Goal: Information Seeking & Learning: Learn about a topic

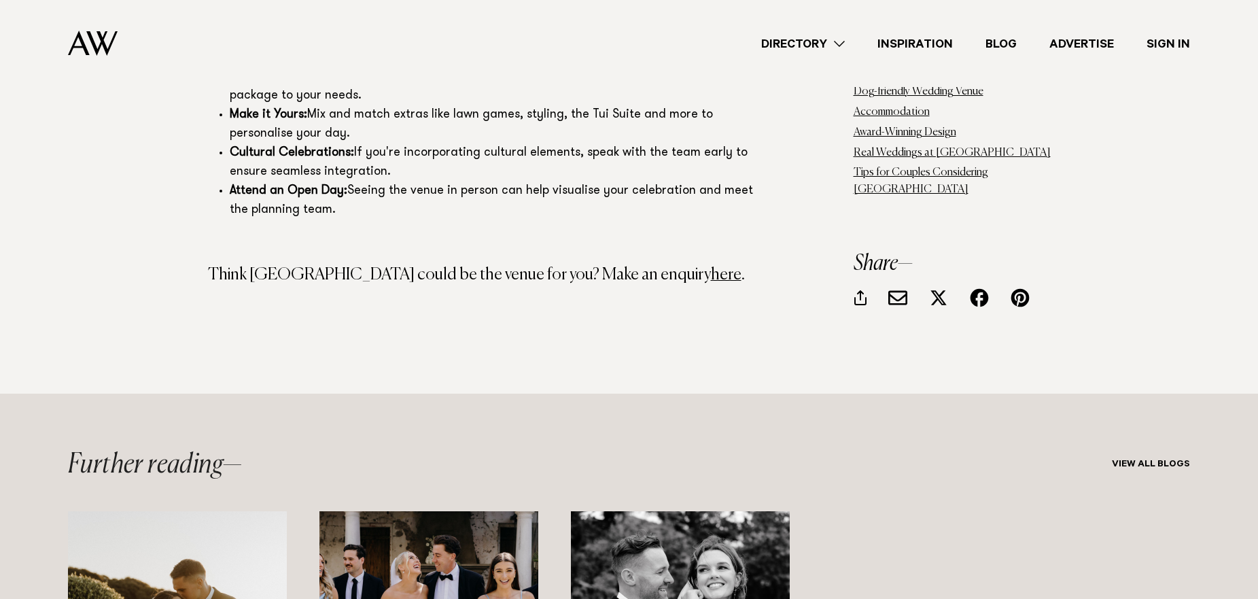
scroll to position [15432, 0]
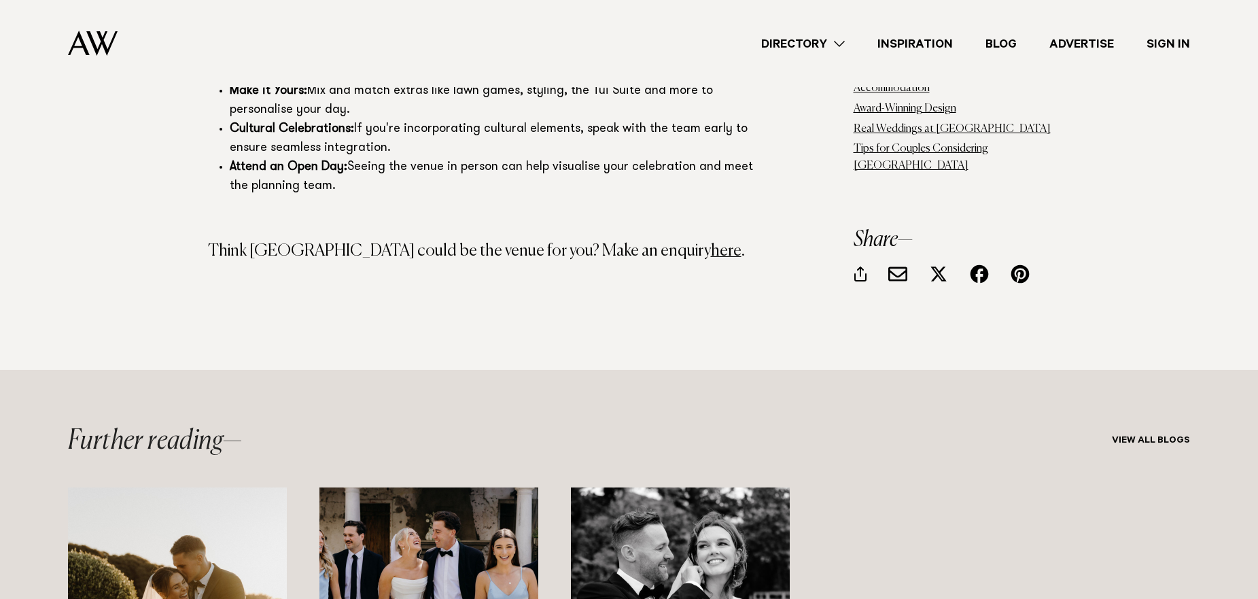
click at [208, 487] on img "1 / 3" at bounding box center [177, 596] width 219 height 219
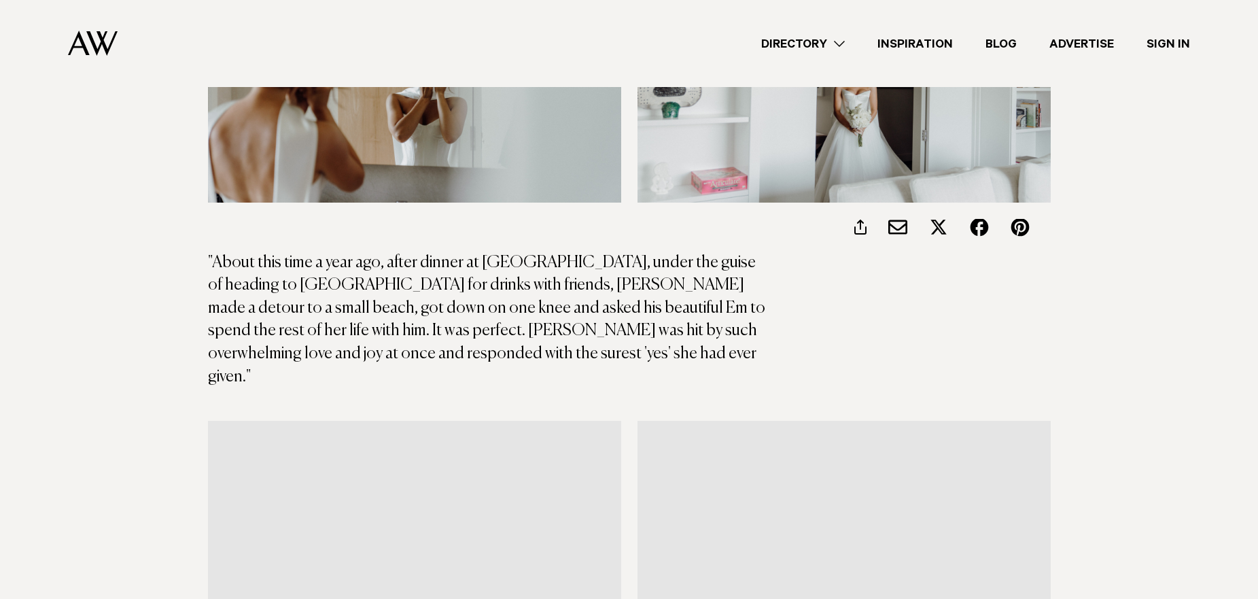
scroll to position [1428, 0]
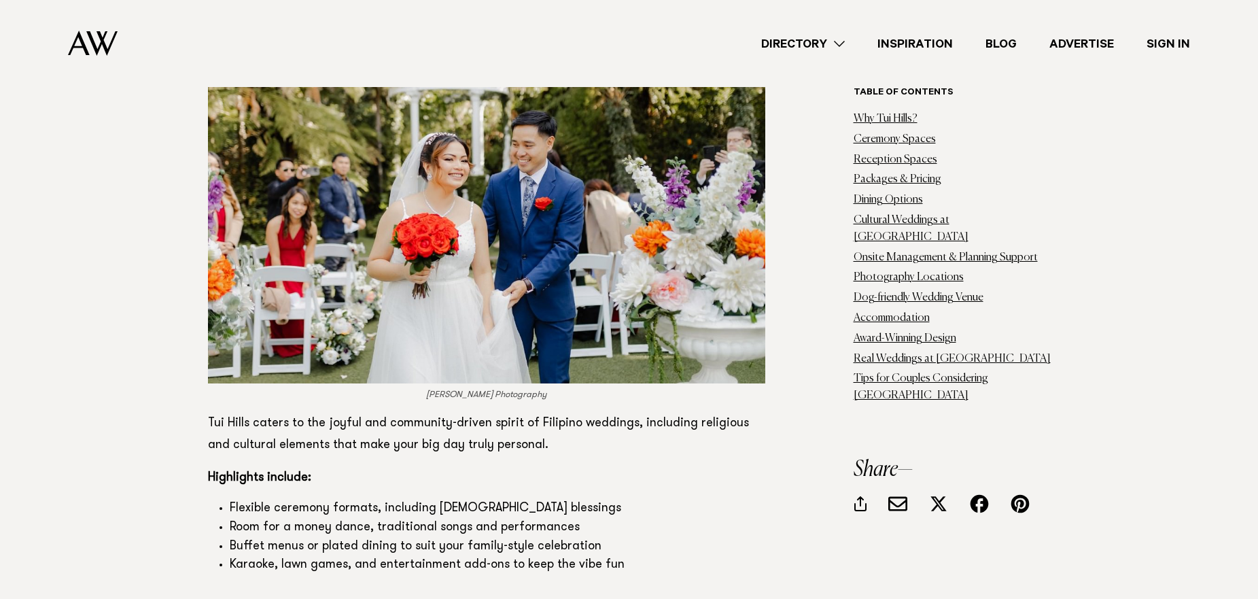
scroll to position [5914, 0]
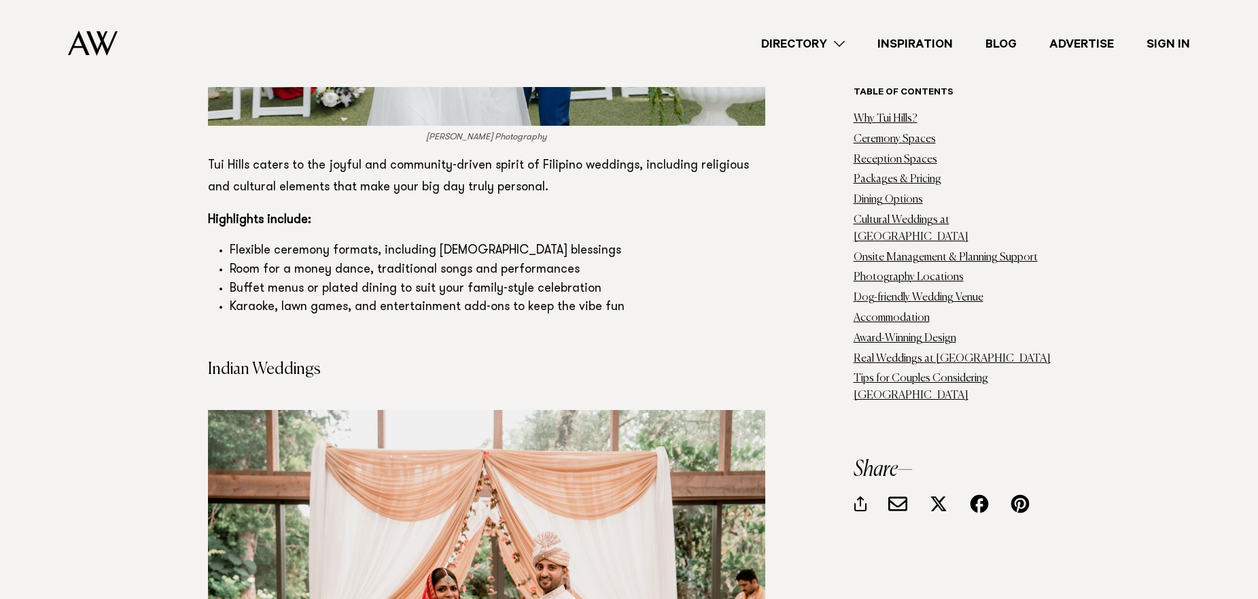
drag, startPoint x: 156, startPoint y: 461, endPoint x: 156, endPoint y: 325, distance: 136.0
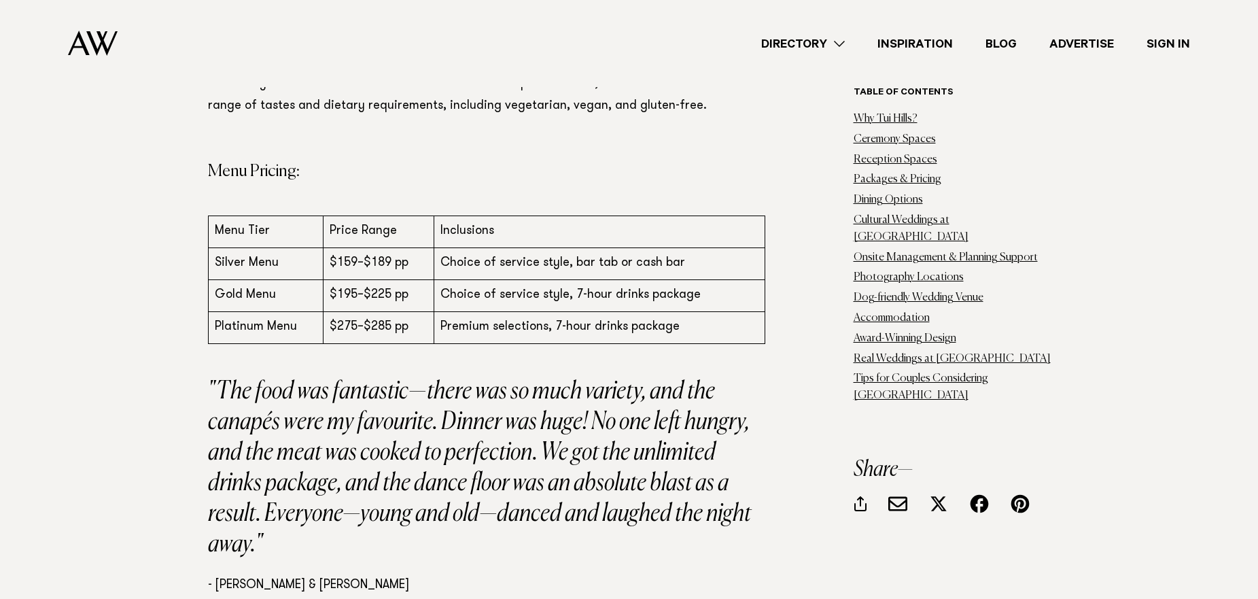
scroll to position [4139, 0]
